Goal: Transaction & Acquisition: Download file/media

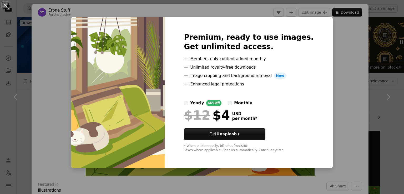
click at [343, 56] on div "An X shape Premium, ready to use images. Get unlimited access. A plus sign Memb…" at bounding box center [202, 97] width 404 height 194
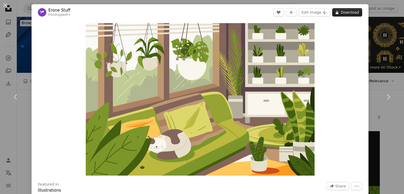
click at [335, 11] on icon "A lock" at bounding box center [337, 13] width 4 height 4
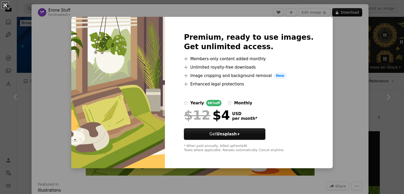
click at [5, 8] on button "An X shape" at bounding box center [5, 5] width 6 height 6
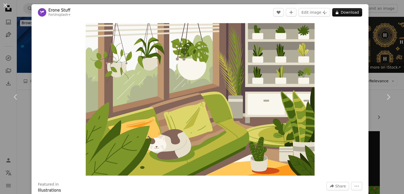
click at [5, 8] on button "An X shape" at bounding box center [5, 5] width 6 height 6
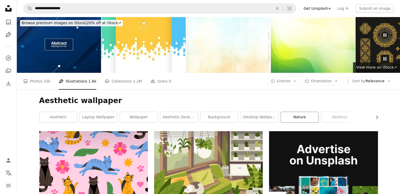
click at [302, 116] on link "nature" at bounding box center [300, 117] width 38 height 11
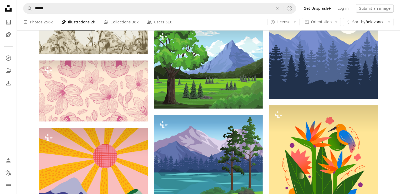
scroll to position [229, 0]
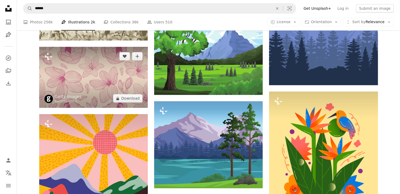
click at [144, 80] on img at bounding box center [93, 77] width 109 height 61
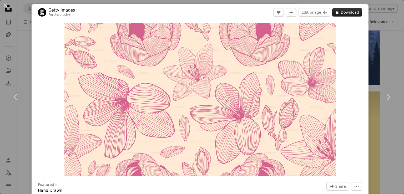
click at [350, 15] on button "A lock Download" at bounding box center [348, 12] width 30 height 8
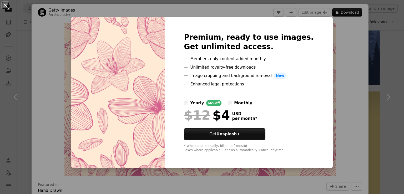
click at [4, 8] on button "An X shape" at bounding box center [5, 5] width 6 height 6
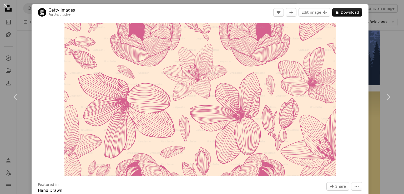
click at [4, 8] on button "An X shape" at bounding box center [5, 5] width 6 height 6
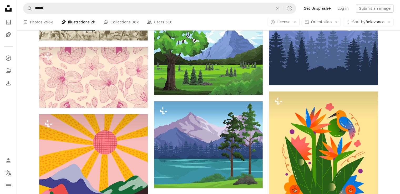
click at [4, 8] on icon "Unsplash logo Unsplash Home" at bounding box center [8, 8] width 11 height 11
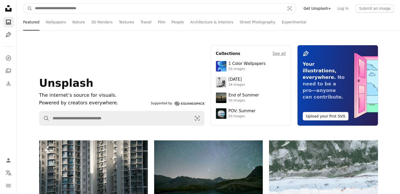
click at [36, 9] on input "Find visuals sitewide" at bounding box center [157, 8] width 251 height 10
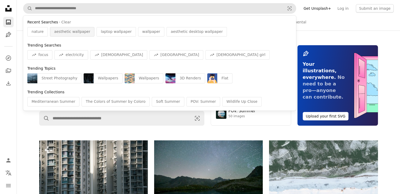
click at [63, 29] on div "aesthetic wallpaper" at bounding box center [72, 31] width 45 height 9
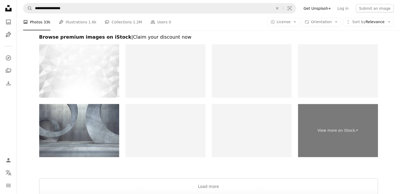
scroll to position [1077, 0]
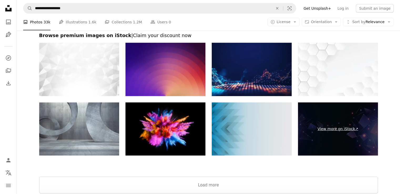
drag, startPoint x: 398, startPoint y: 161, endPoint x: 366, endPoint y: 139, distance: 39.1
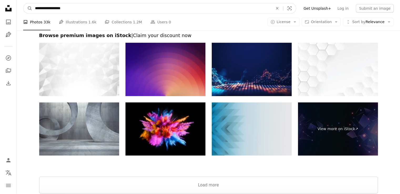
click at [114, 9] on input "**********" at bounding box center [151, 8] width 239 height 10
type input "**********"
click at [23, 3] on button "A magnifying glass" at bounding box center [27, 8] width 9 height 10
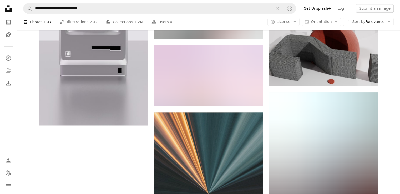
scroll to position [712, 0]
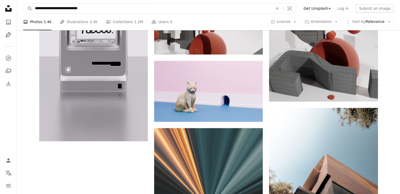
click at [49, 7] on input "**********" at bounding box center [151, 8] width 239 height 10
type input "**********"
click button "A magnifying glass" at bounding box center [27, 8] width 9 height 10
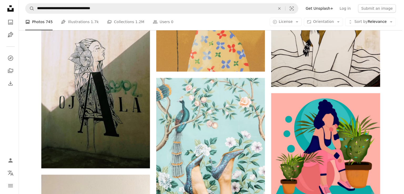
scroll to position [584, 0]
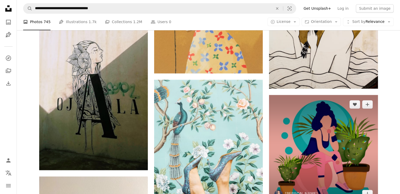
click at [339, 164] on img at bounding box center [323, 149] width 109 height 109
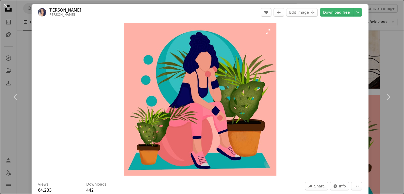
drag, startPoint x: 244, startPoint y: 114, endPoint x: 240, endPoint y: 114, distance: 3.7
click at [240, 114] on img "Zoom in on this image" at bounding box center [200, 99] width 153 height 153
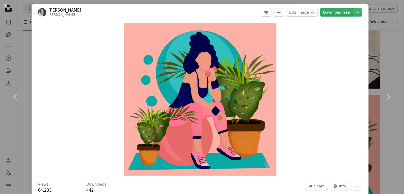
click at [341, 14] on link "Download free" at bounding box center [336, 12] width 33 height 8
